Goal: Transaction & Acquisition: Download file/media

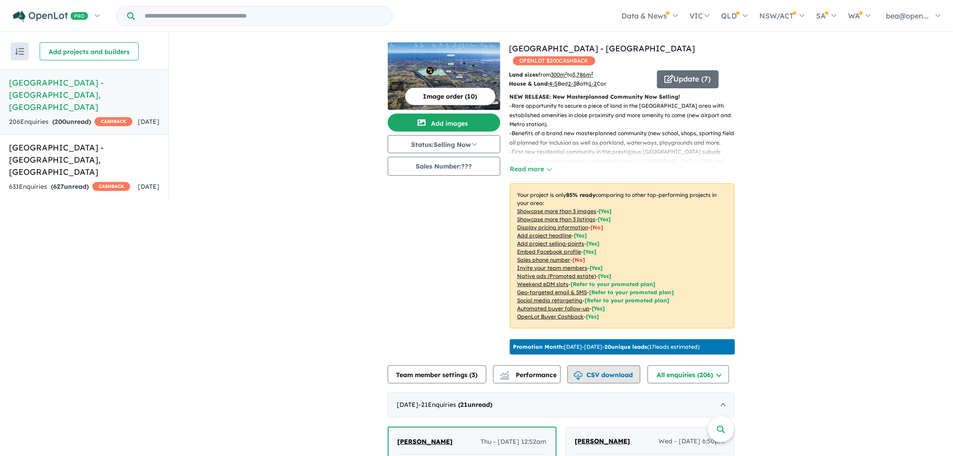
click at [618, 383] on button "CSV download" at bounding box center [604, 374] width 73 height 18
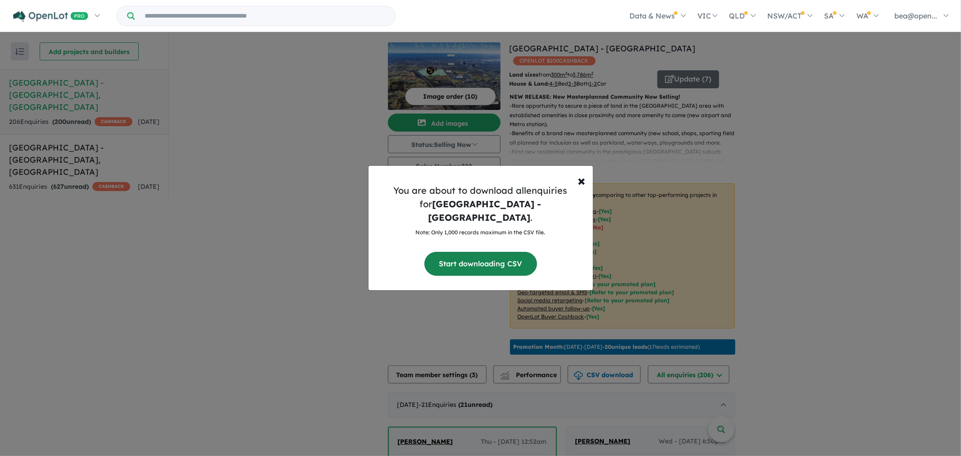
click at [461, 259] on button "Start downloading CSV" at bounding box center [480, 264] width 113 height 24
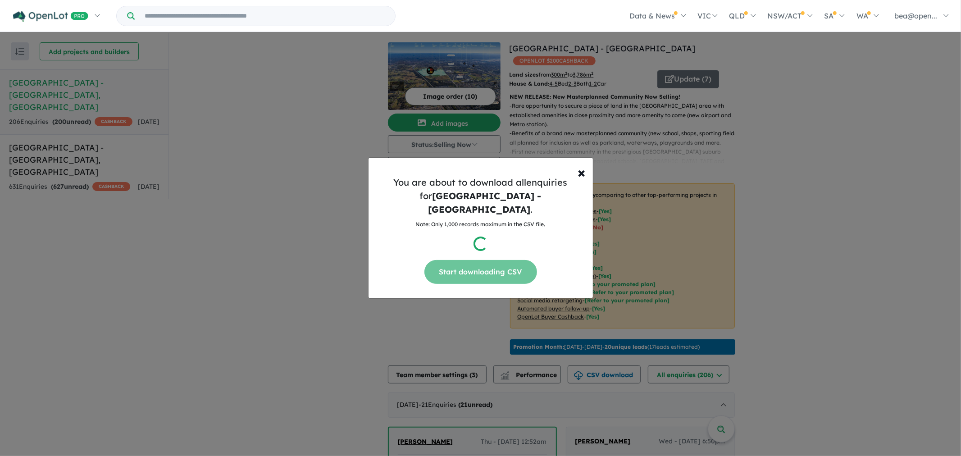
click at [205, 313] on div "× Close You are about to download all enquiries for [GEOGRAPHIC_DATA] - [GEOGRA…" at bounding box center [480, 228] width 961 height 456
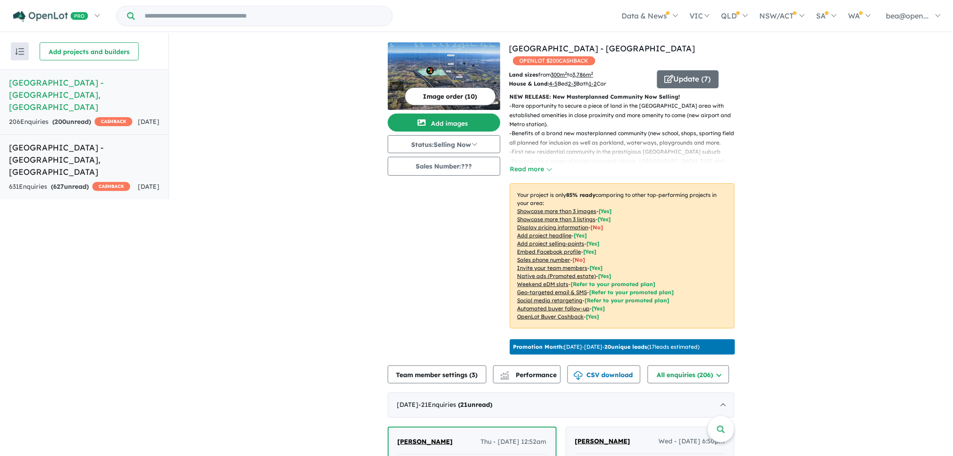
click at [102, 165] on link "[GEOGRAPHIC_DATA] - [GEOGRAPHIC_DATA] , [GEOGRAPHIC_DATA] 631 Enquir ies ( 627 …" at bounding box center [84, 166] width 168 height 65
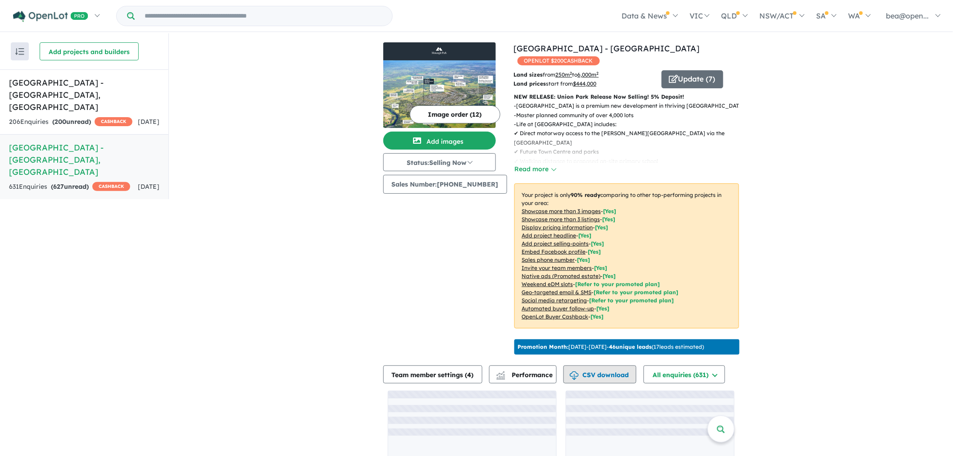
click at [592, 383] on button "CSV download" at bounding box center [600, 374] width 73 height 18
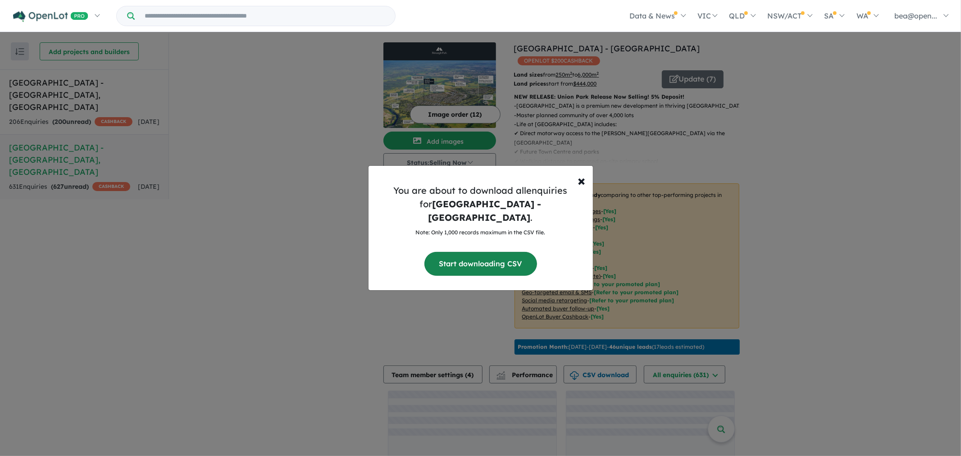
click at [470, 259] on button "Start downloading CSV" at bounding box center [480, 264] width 113 height 24
click at [475, 252] on button "Start downloading CSV" at bounding box center [480, 264] width 113 height 24
